Goal: Task Accomplishment & Management: Complete application form

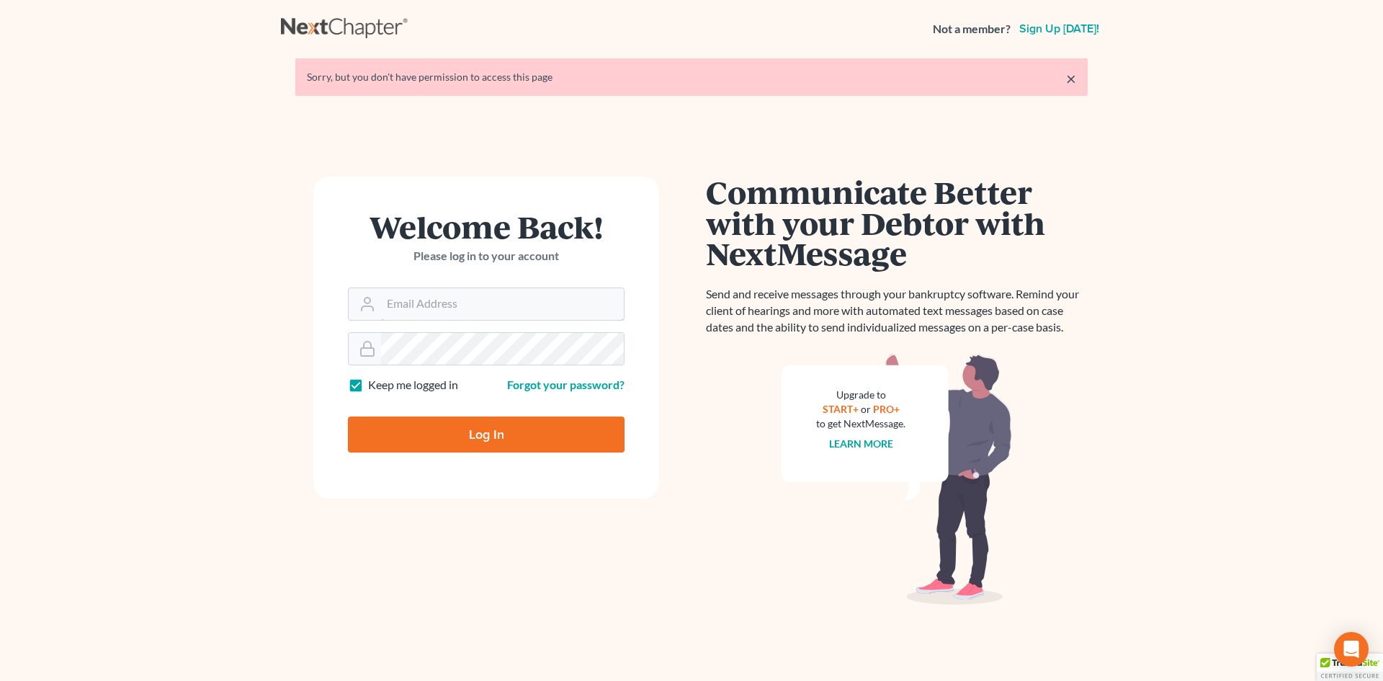
type input "[EMAIL_ADDRESS][DOMAIN_NAME]"
click at [474, 429] on input "Log In" at bounding box center [486, 434] width 277 height 36
type input "Thinking..."
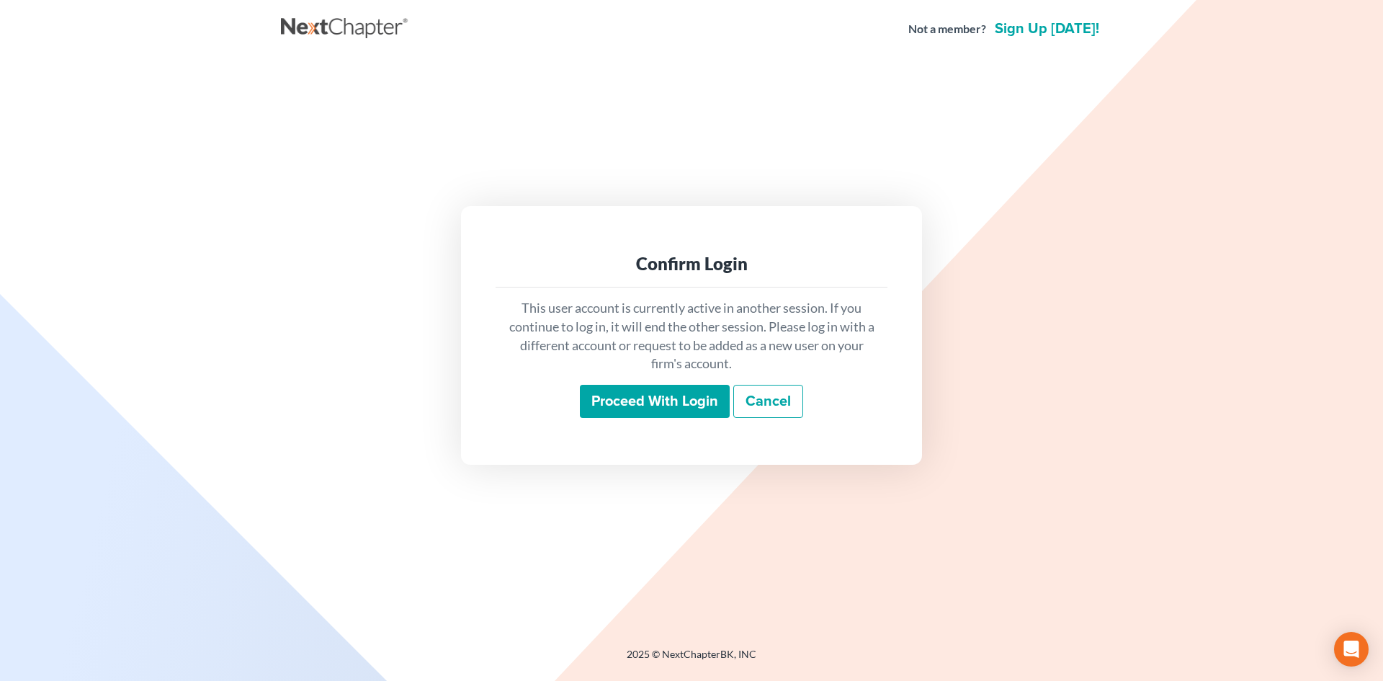
click at [640, 403] on input "Proceed with login" at bounding box center [655, 401] width 150 height 33
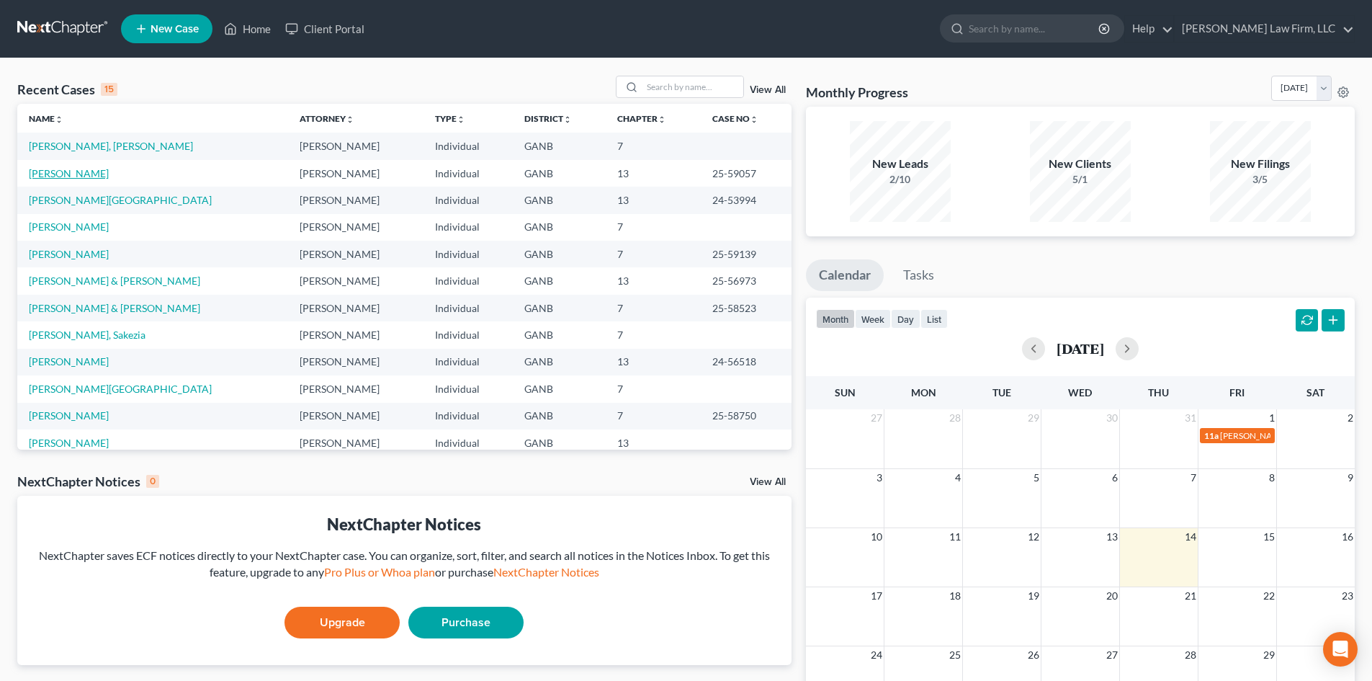
click at [82, 176] on link "[PERSON_NAME]" at bounding box center [69, 173] width 80 height 12
select select "6"
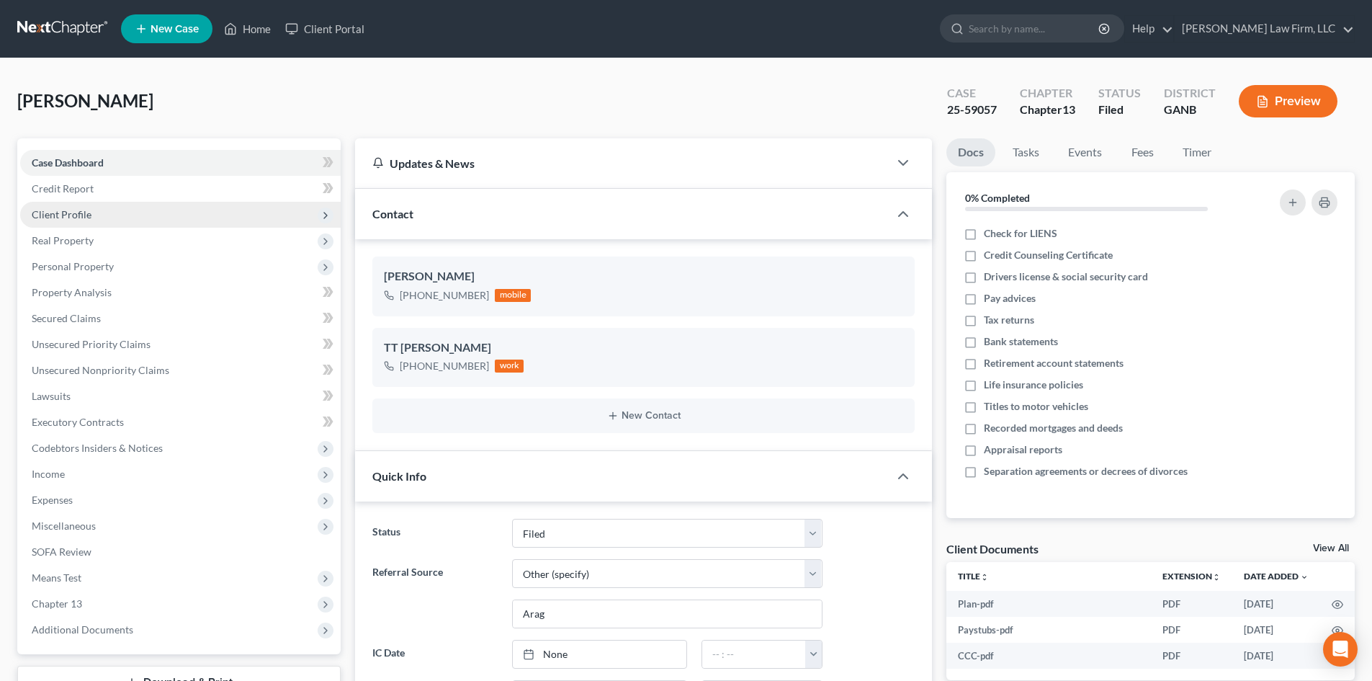
click at [54, 215] on span "Client Profile" at bounding box center [62, 214] width 60 height 12
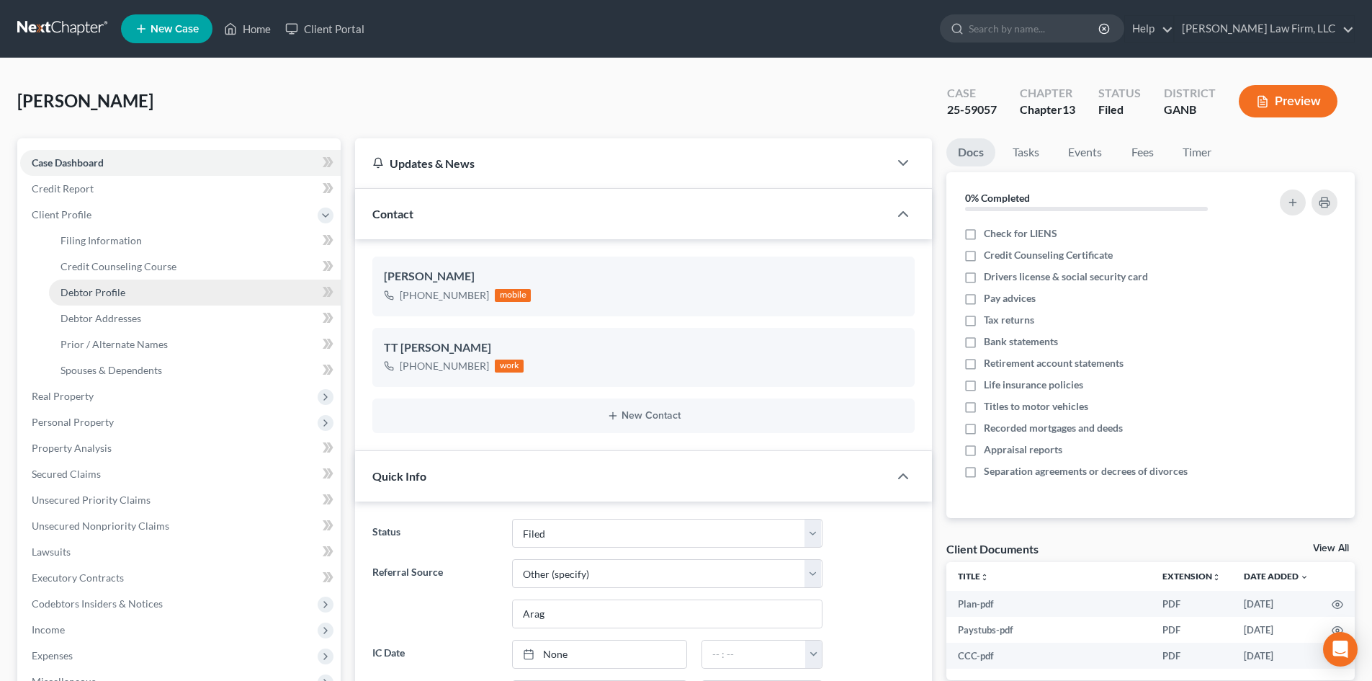
click at [107, 292] on span "Debtor Profile" at bounding box center [93, 292] width 65 height 12
select select "2"
select select "0"
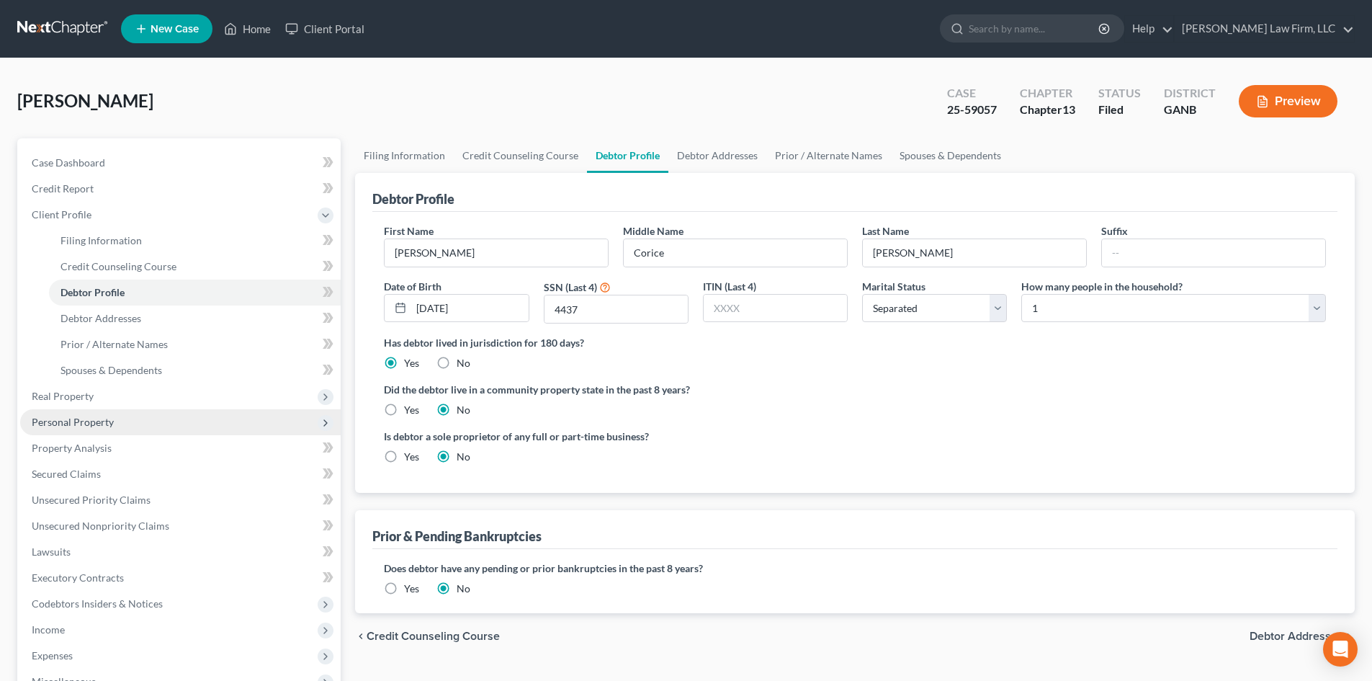
click at [43, 417] on span "Personal Property" at bounding box center [73, 422] width 82 height 12
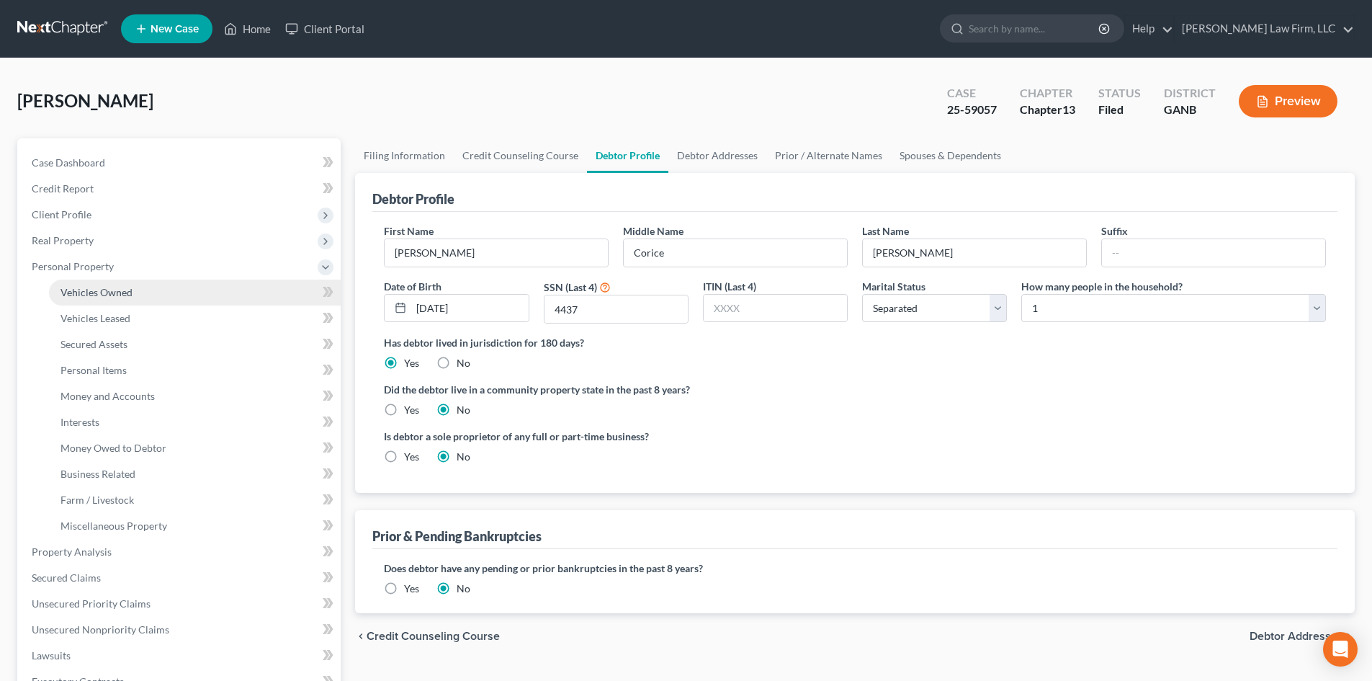
click at [87, 298] on span "Vehicles Owned" at bounding box center [97, 292] width 72 height 12
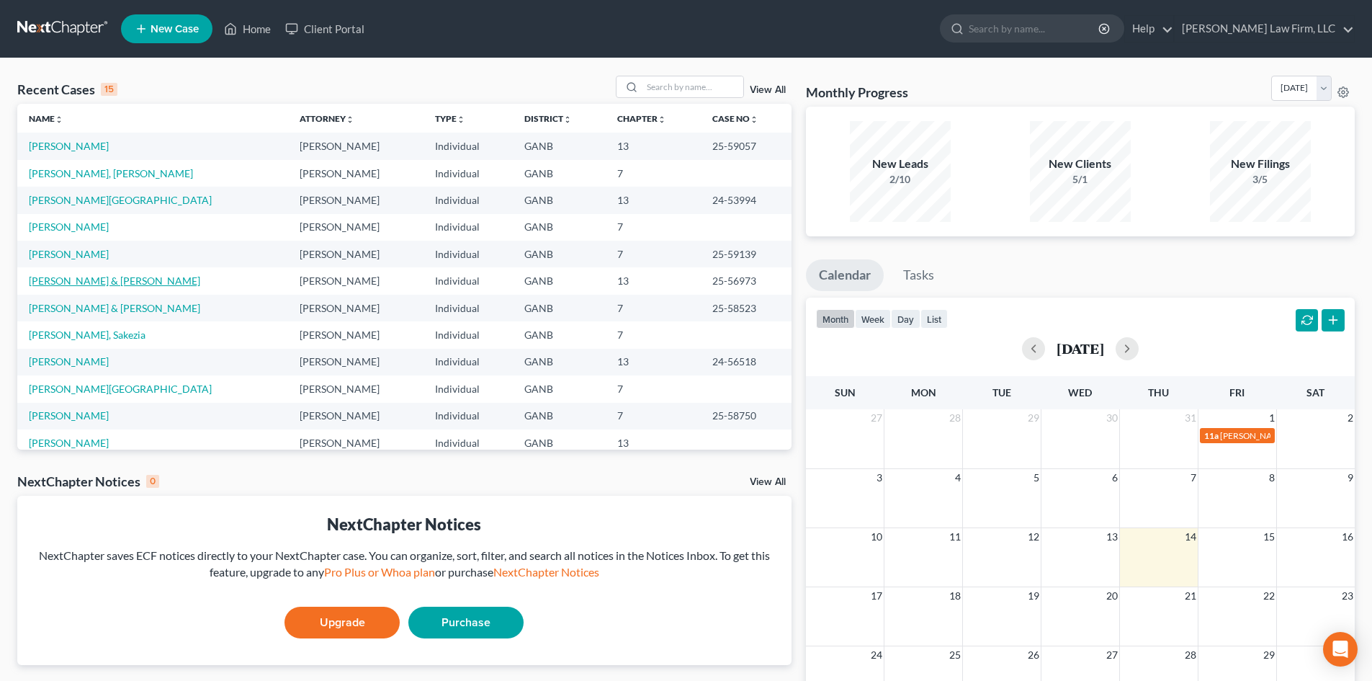
click at [62, 276] on link "[PERSON_NAME] & [PERSON_NAME]" at bounding box center [114, 280] width 171 height 12
select select "6"
